Goal: Find specific page/section: Find specific page/section

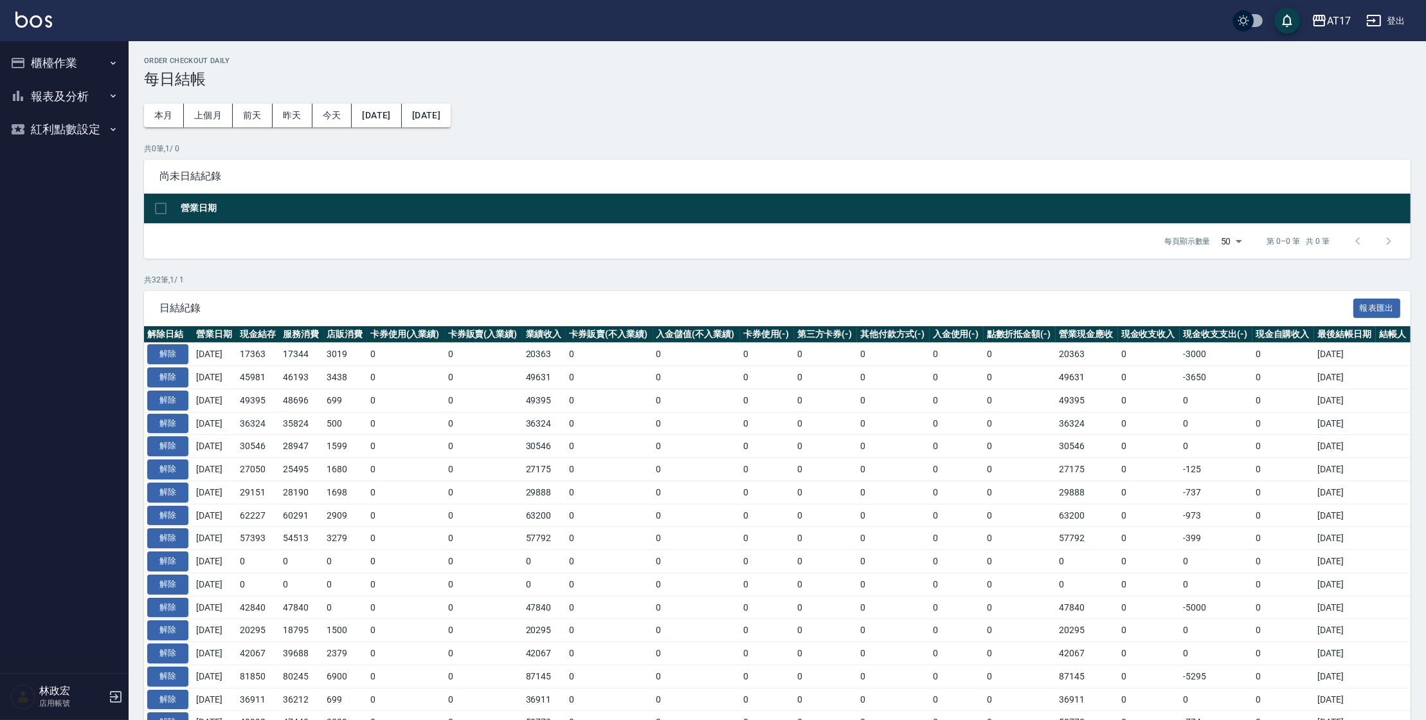
click at [60, 106] on button "報表及分析" at bounding box center [64, 96] width 118 height 33
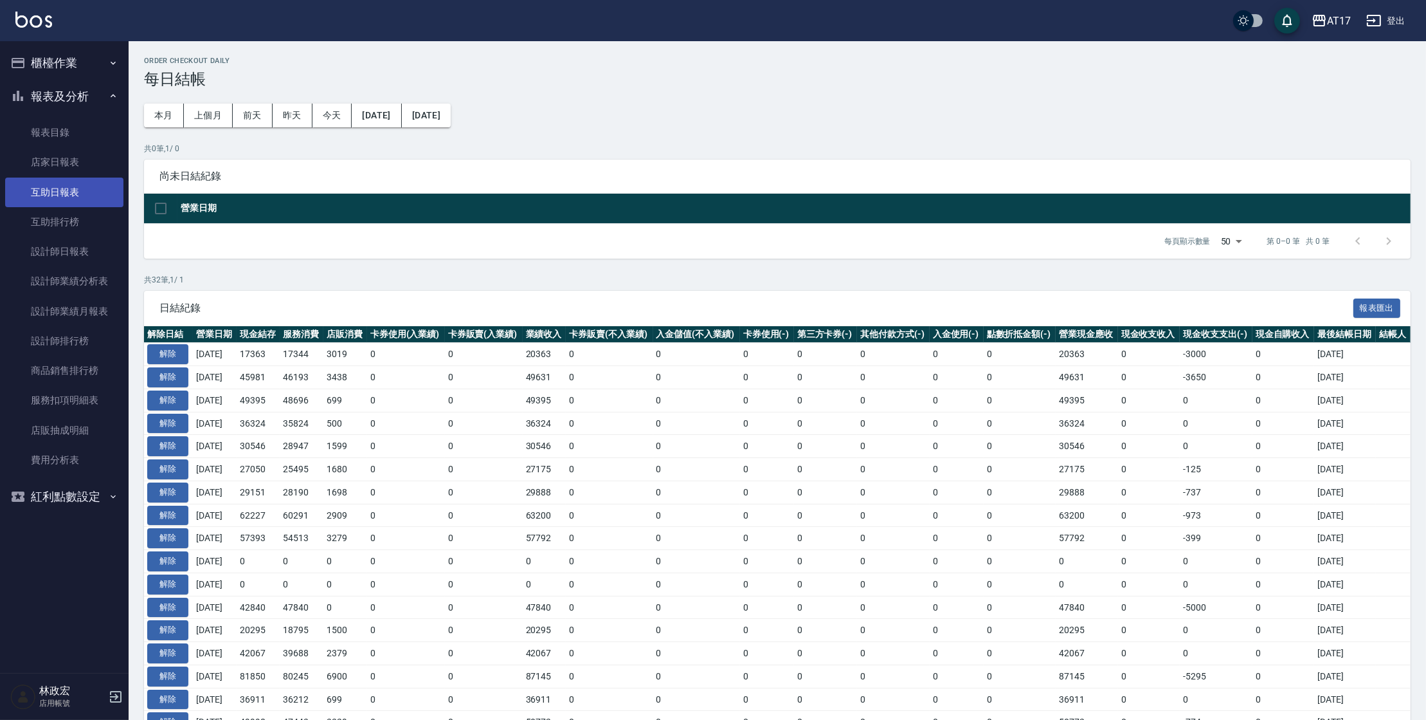
click at [77, 201] on link "互助日報表" at bounding box center [64, 192] width 118 height 30
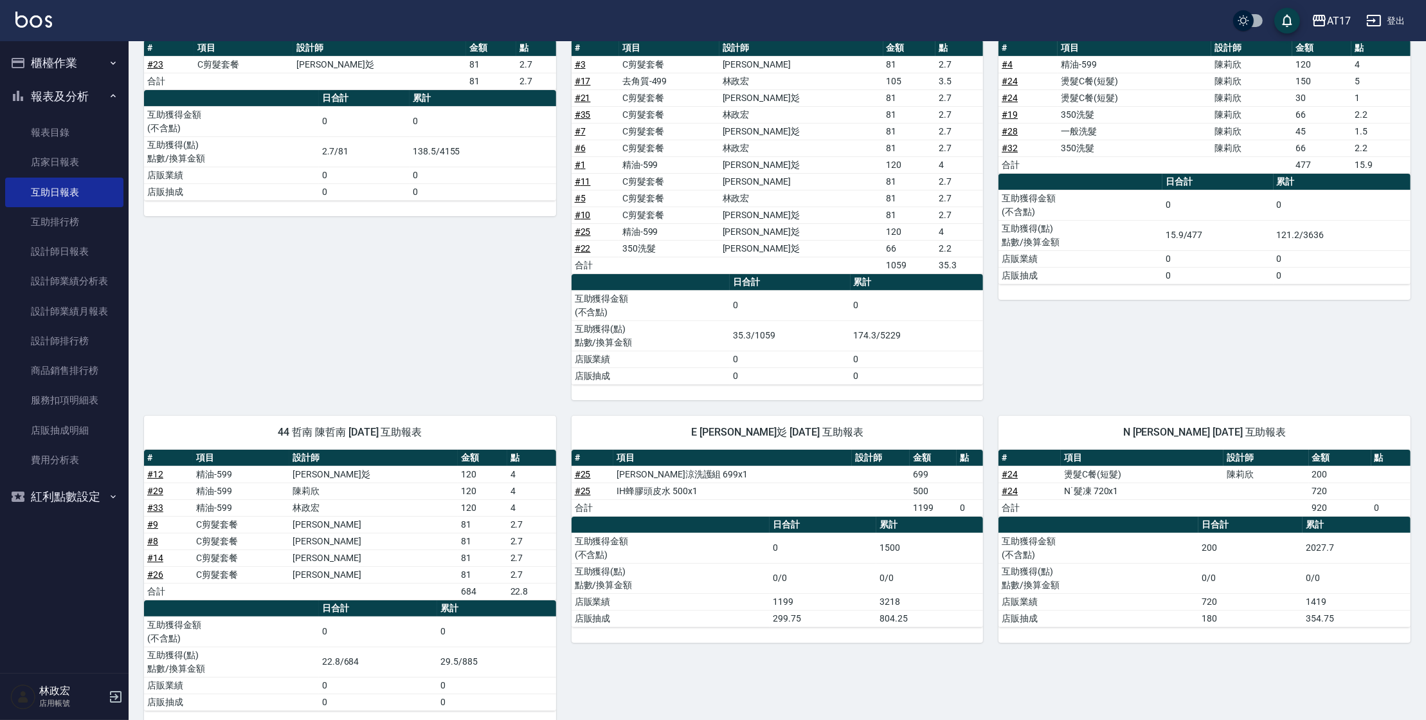
scroll to position [186, 0]
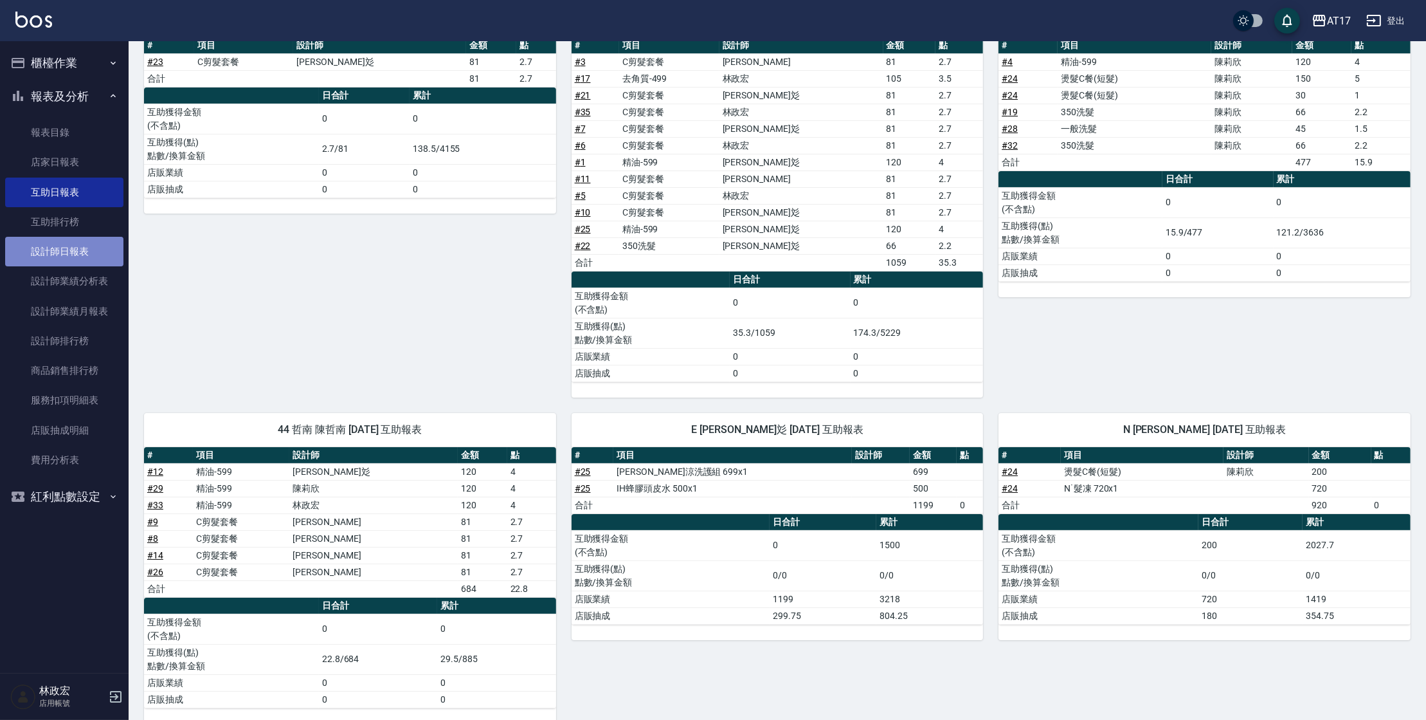
click at [87, 251] on link "設計師日報表" at bounding box center [64, 252] width 118 height 30
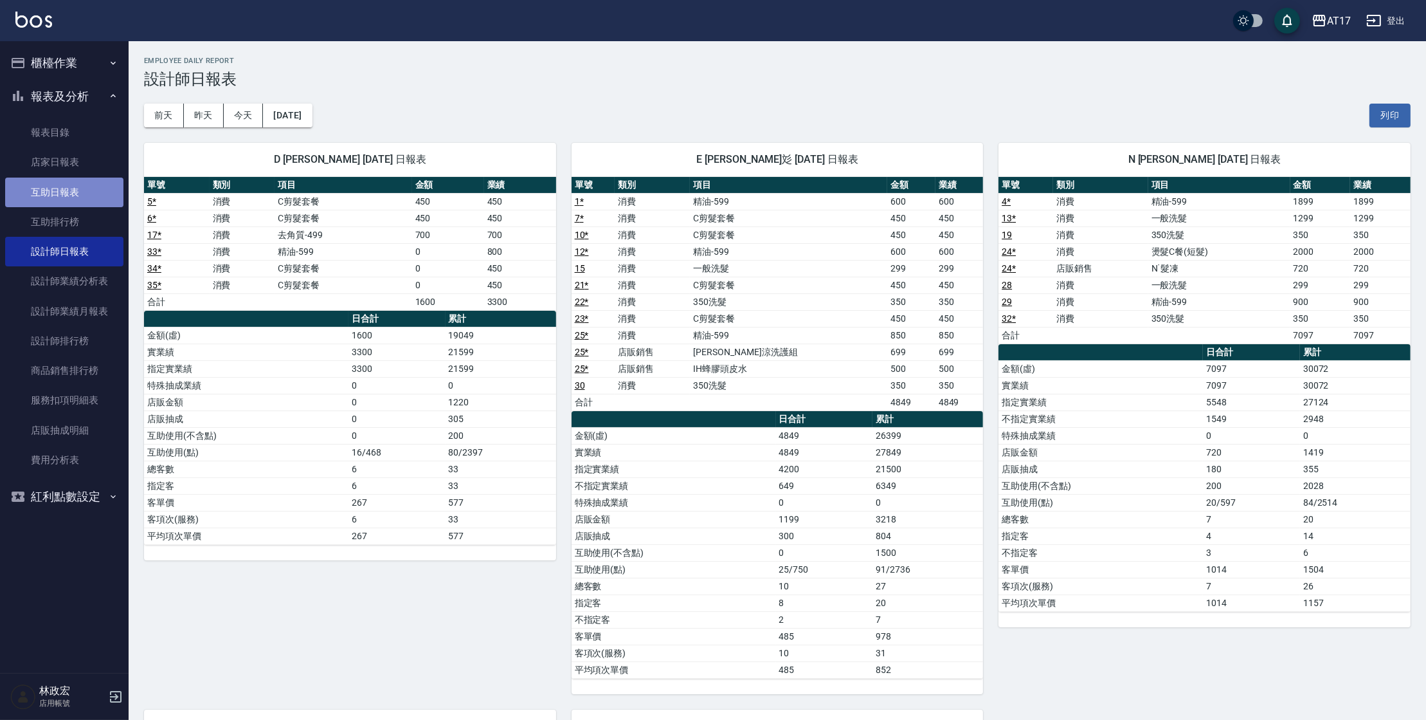
click at [72, 198] on link "互助日報表" at bounding box center [64, 192] width 118 height 30
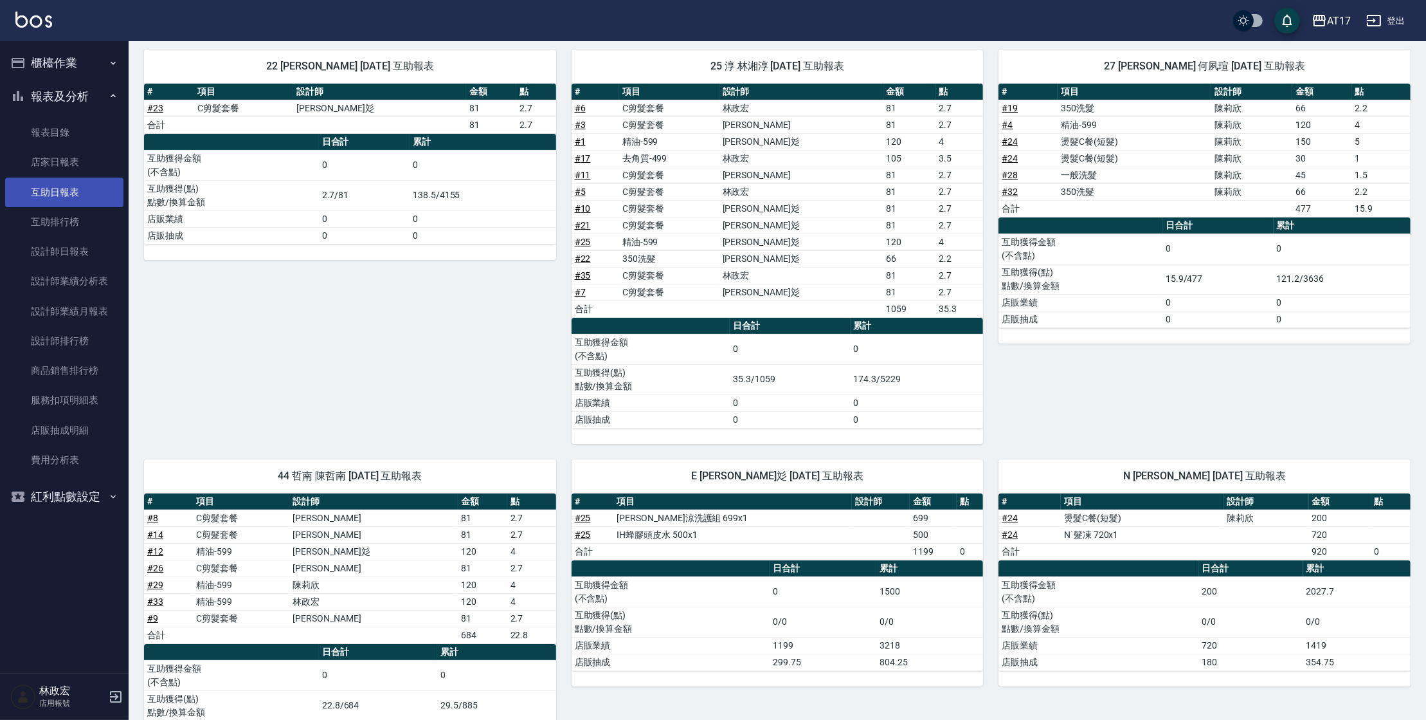
scroll to position [93, 0]
